Goal: Information Seeking & Learning: Learn about a topic

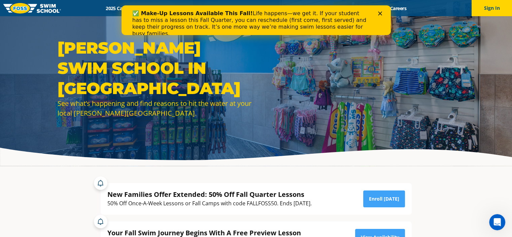
click at [383, 12] on div "Close" at bounding box center [381, 13] width 7 height 4
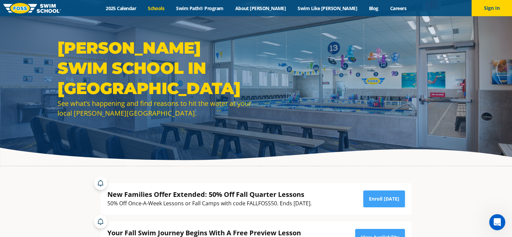
click at [170, 10] on link "Schools" at bounding box center [156, 8] width 28 height 6
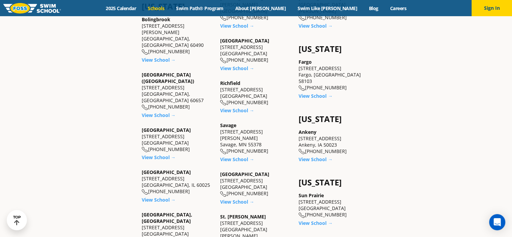
scroll to position [468, 0]
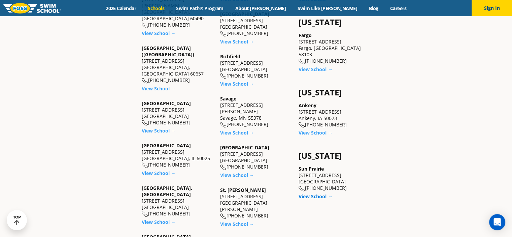
click at [323, 193] on link "View School →" at bounding box center [316, 196] width 34 height 6
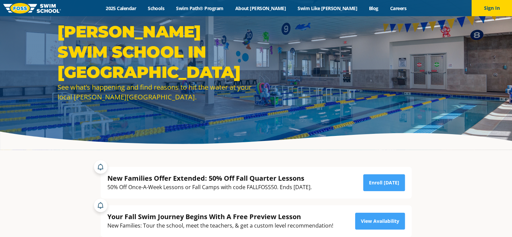
scroll to position [16, 0]
click at [136, 10] on link "2025 Calendar" at bounding box center [121, 8] width 42 height 6
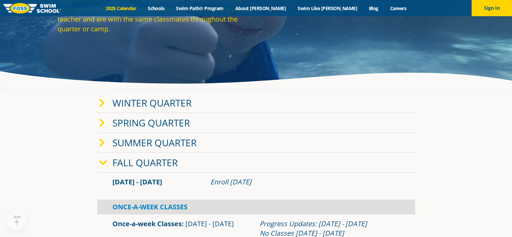
scroll to position [77, 0]
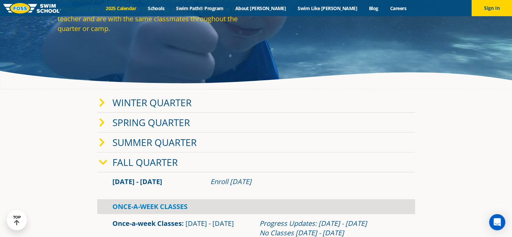
click at [108, 163] on span at bounding box center [105, 162] width 13 height 10
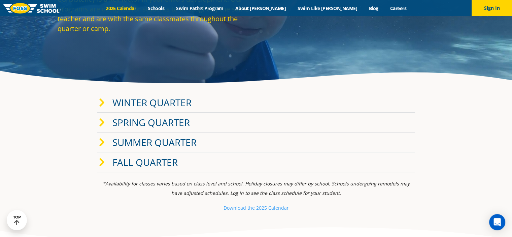
click at [104, 165] on icon at bounding box center [102, 162] width 6 height 9
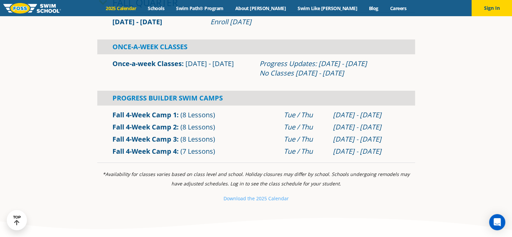
scroll to position [236, 0]
